Goal: Task Accomplishment & Management: Use online tool/utility

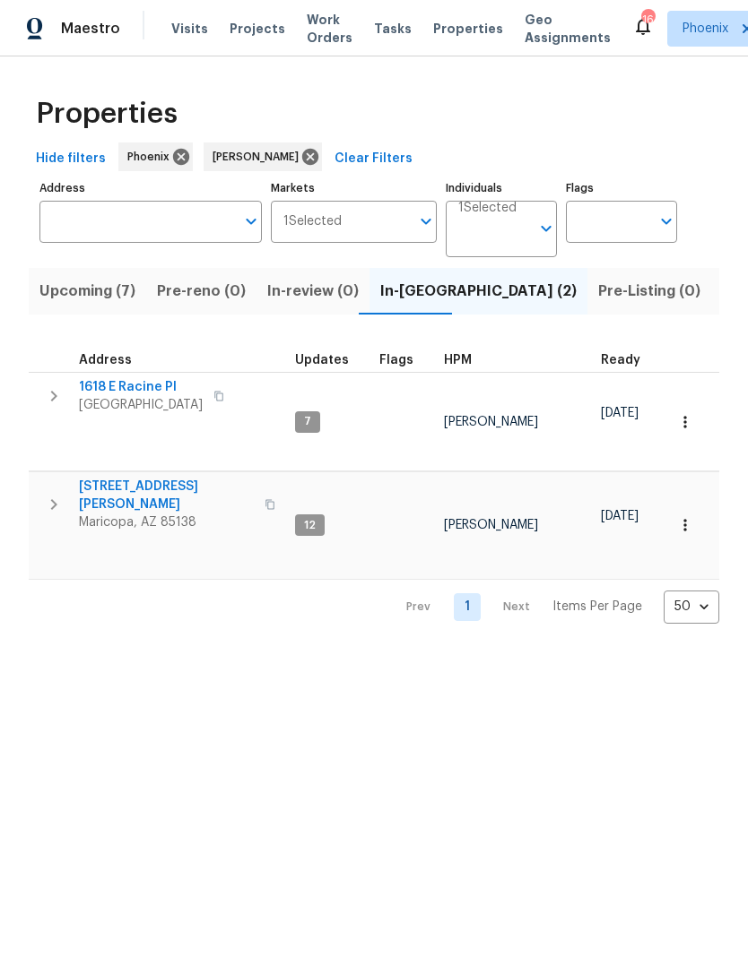
click at [52, 494] on icon "button" at bounding box center [54, 505] width 22 height 22
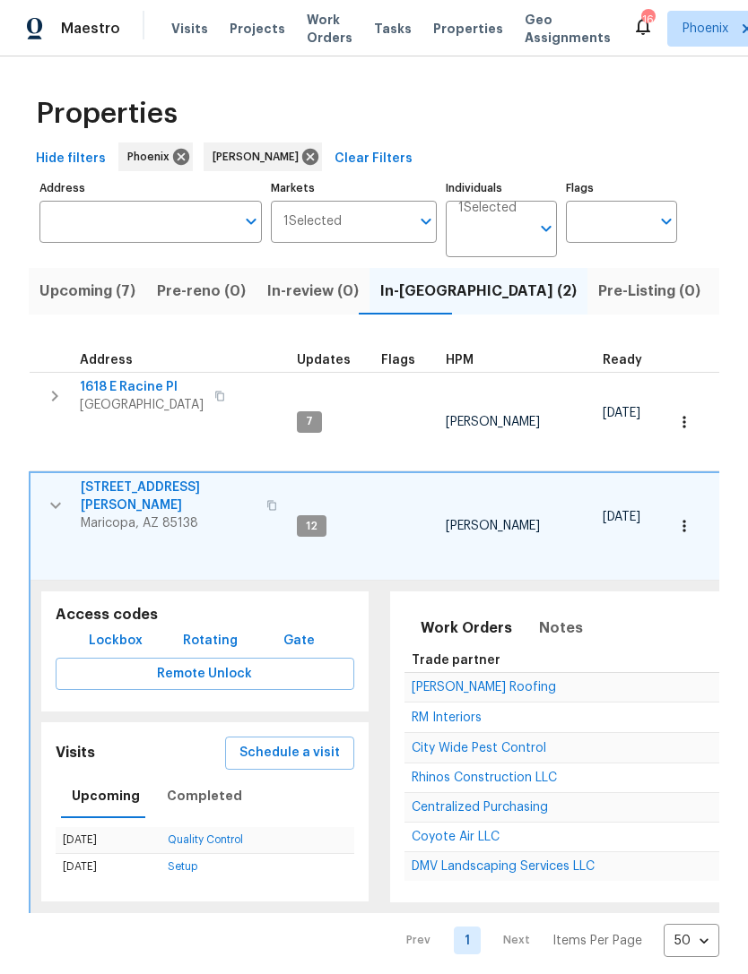
click at [518, 772] on span "Rhinos Construction LLC" at bounding box center [483, 778] width 145 height 13
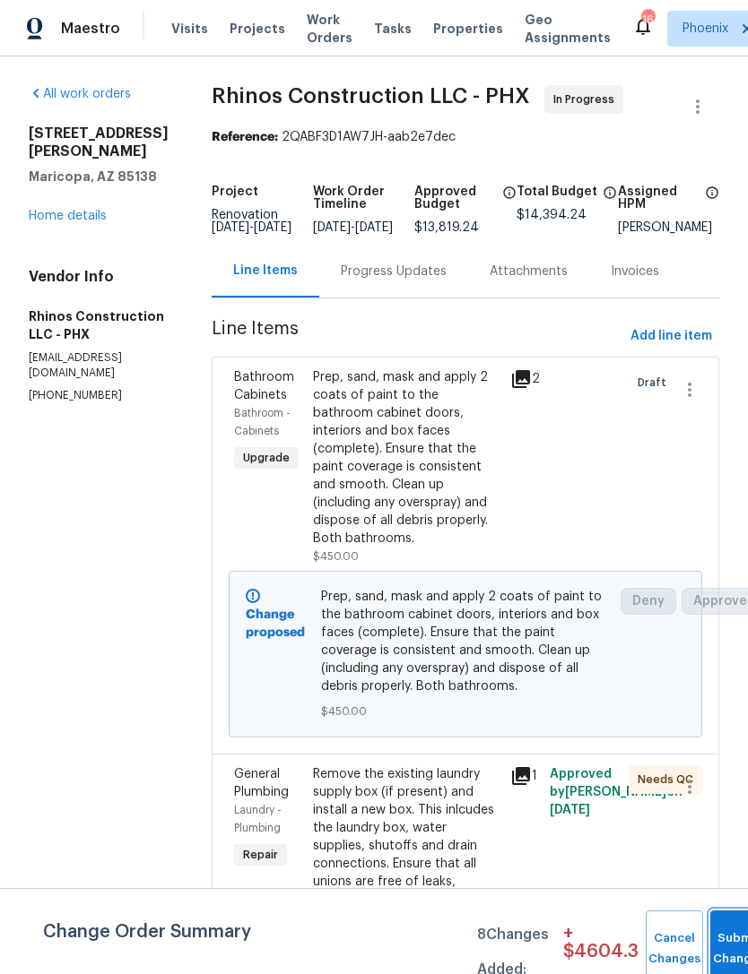
click at [724, 944] on button "Submit Changes" at bounding box center [738, 949] width 57 height 77
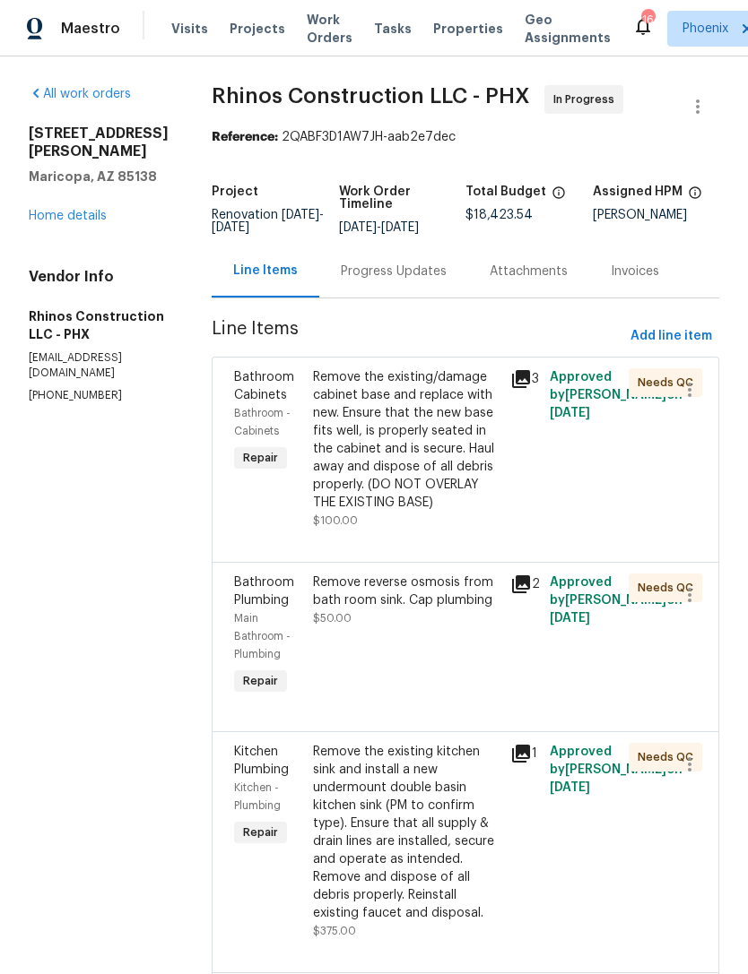
click at [89, 218] on link "Home details" at bounding box center [68, 216] width 78 height 13
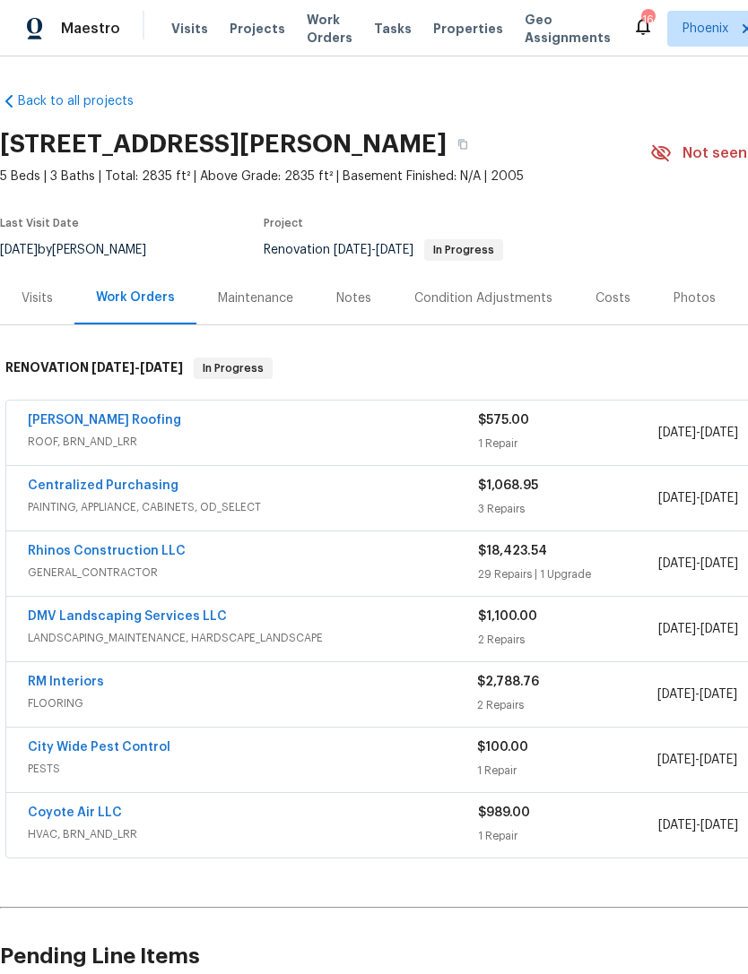
click at [144, 623] on link "DMV Landscaping Services LLC" at bounding box center [127, 616] width 199 height 13
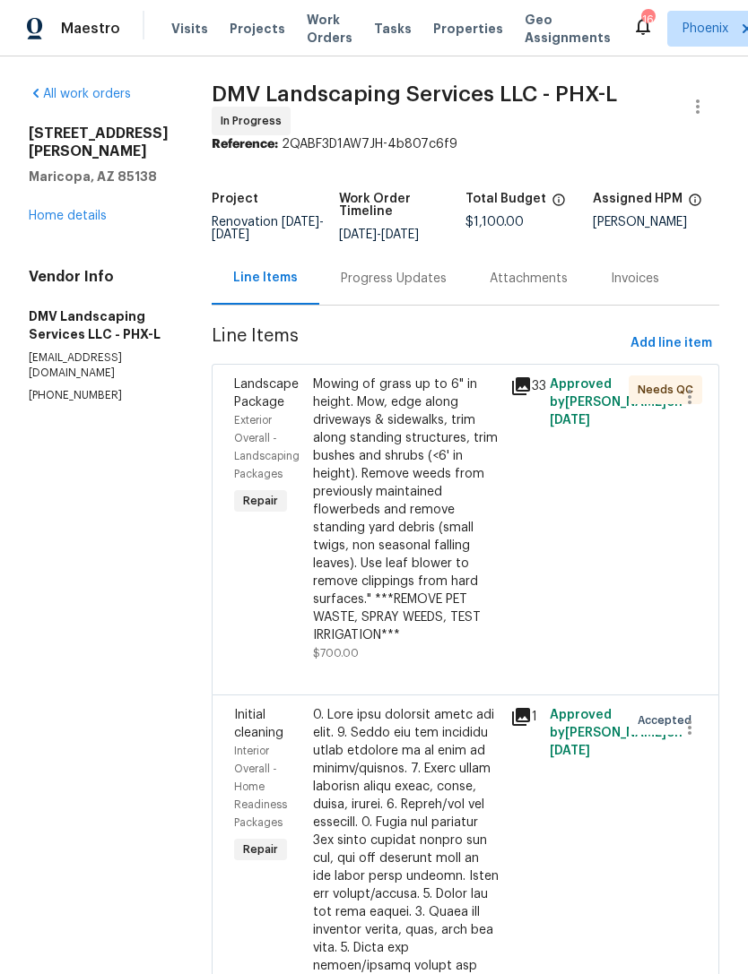
click at [394, 305] on div "Progress Updates" at bounding box center [393, 278] width 149 height 53
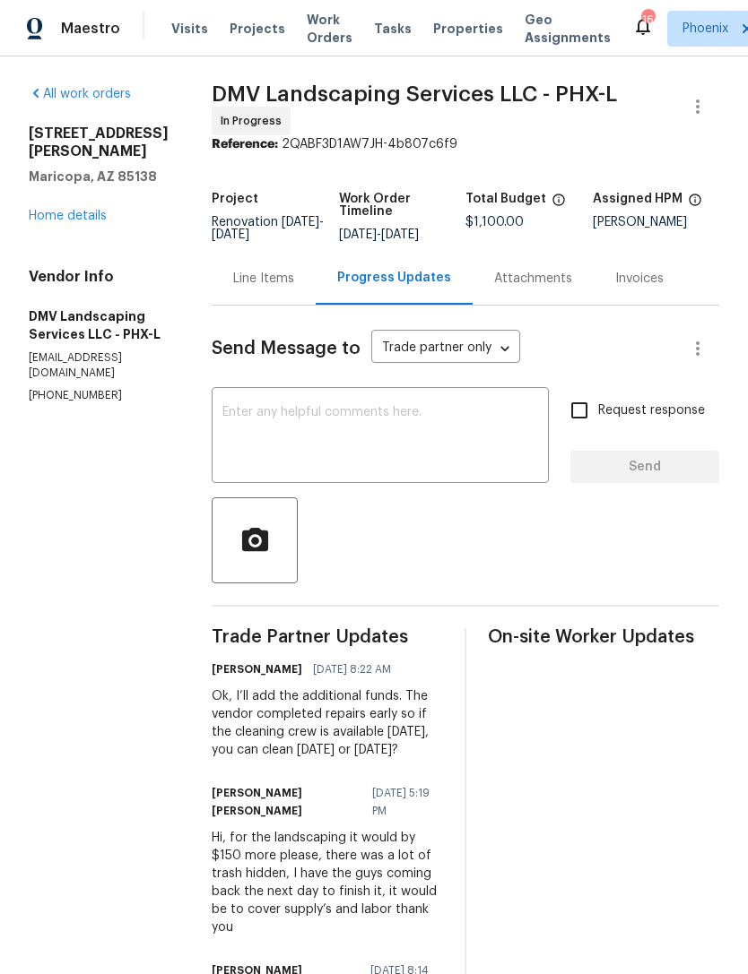
click at [307, 445] on textarea at bounding box center [380, 437] width 316 height 63
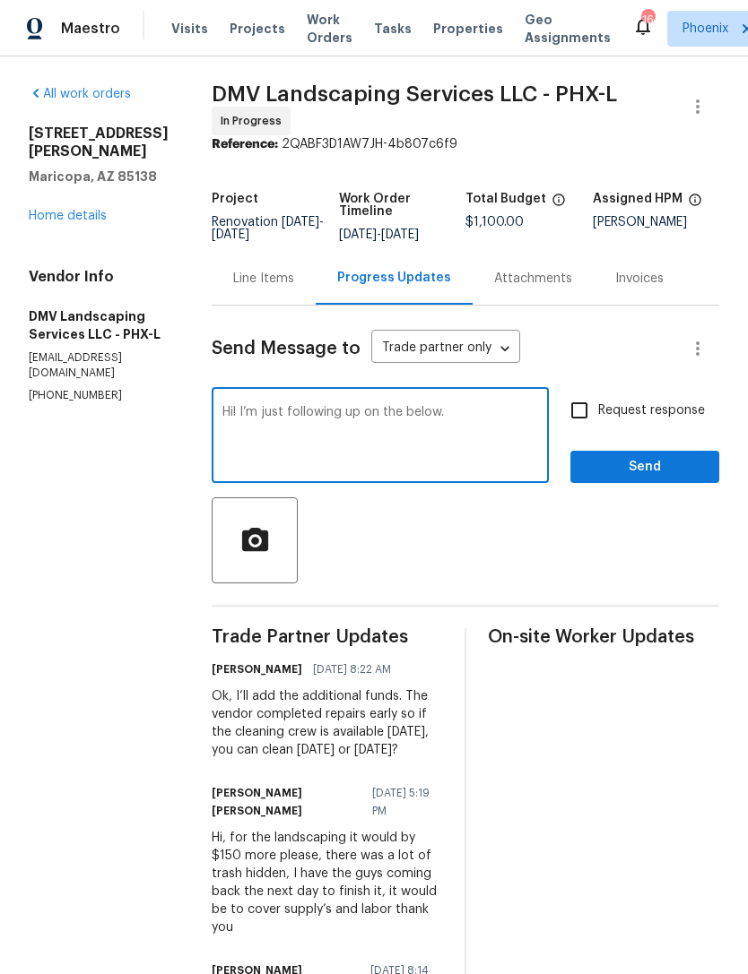
type textarea "Hi! I’m just following up on the below."
click at [681, 479] on span "Send" at bounding box center [644, 467] width 120 height 22
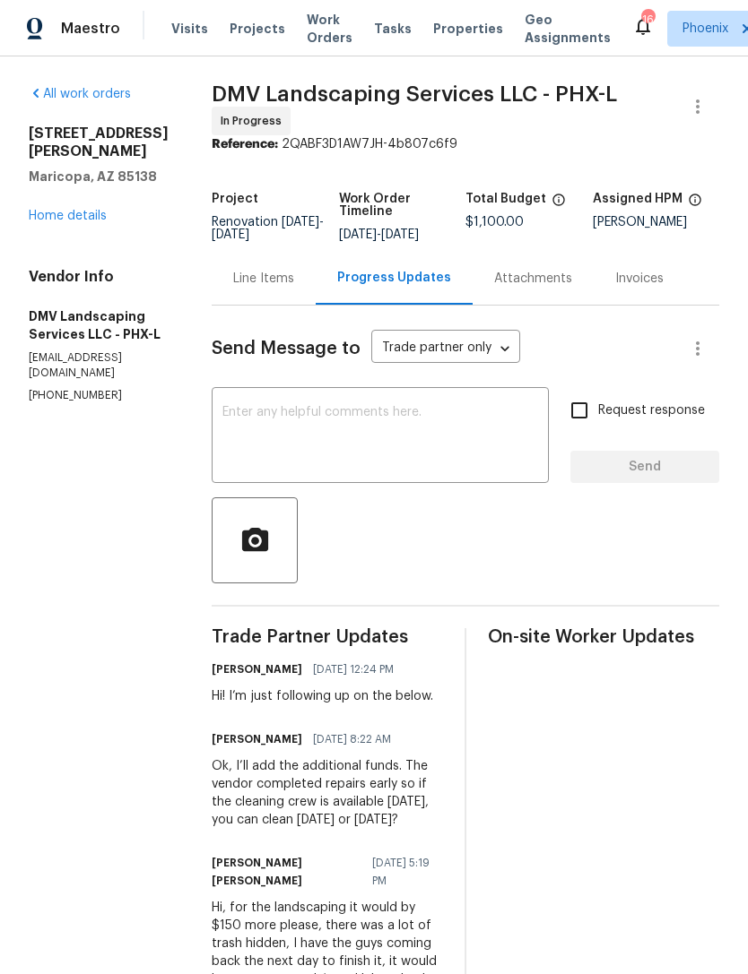
click at [68, 222] on link "Home details" at bounding box center [68, 216] width 78 height 13
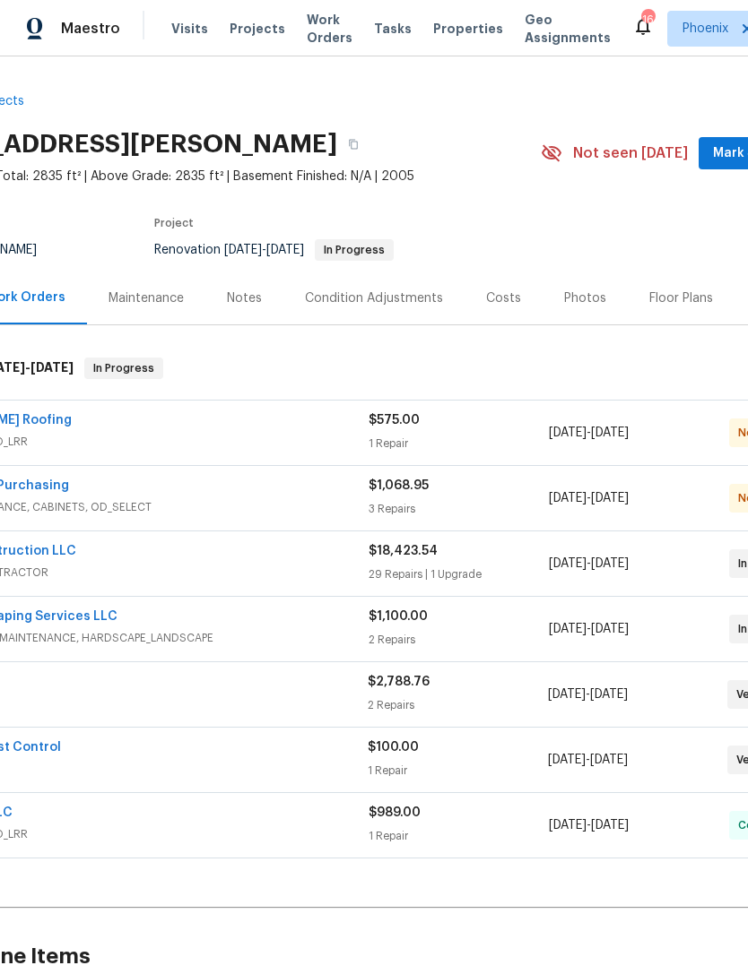
scroll to position [0, 100]
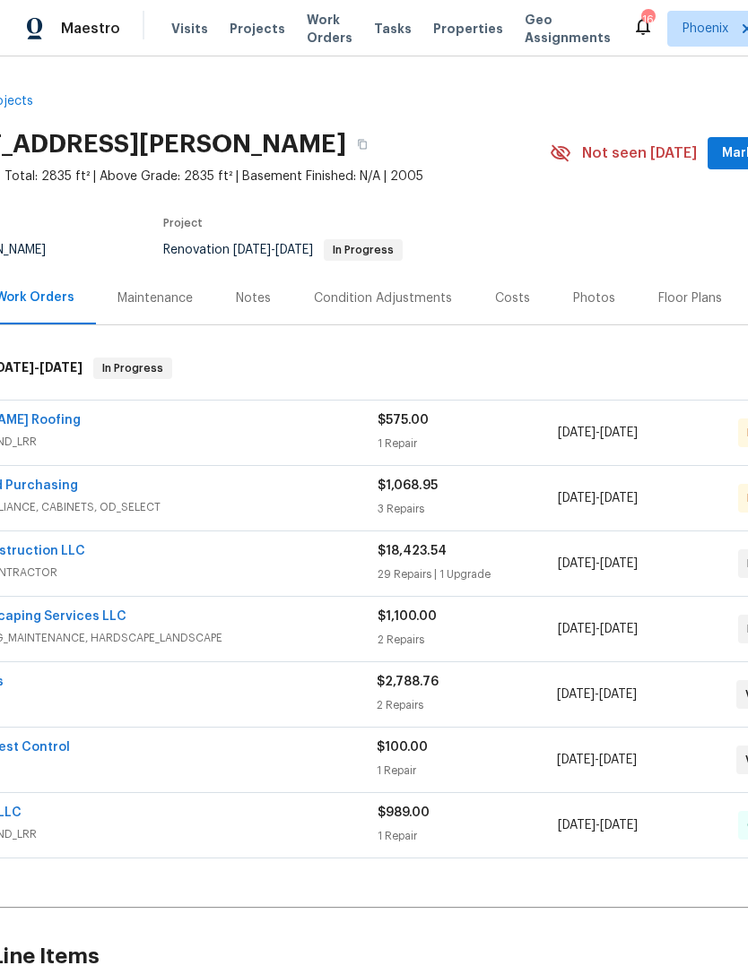
click at [724, 162] on button "Mark Seen" at bounding box center [754, 153] width 95 height 33
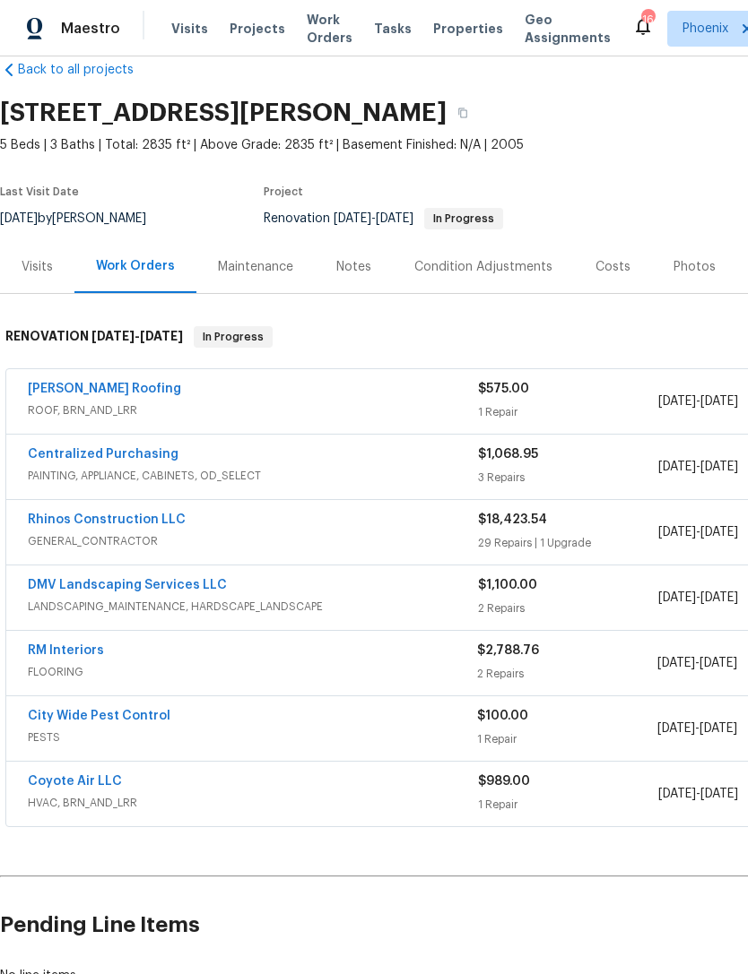
scroll to position [0, 0]
